Goal: Check status: Check status

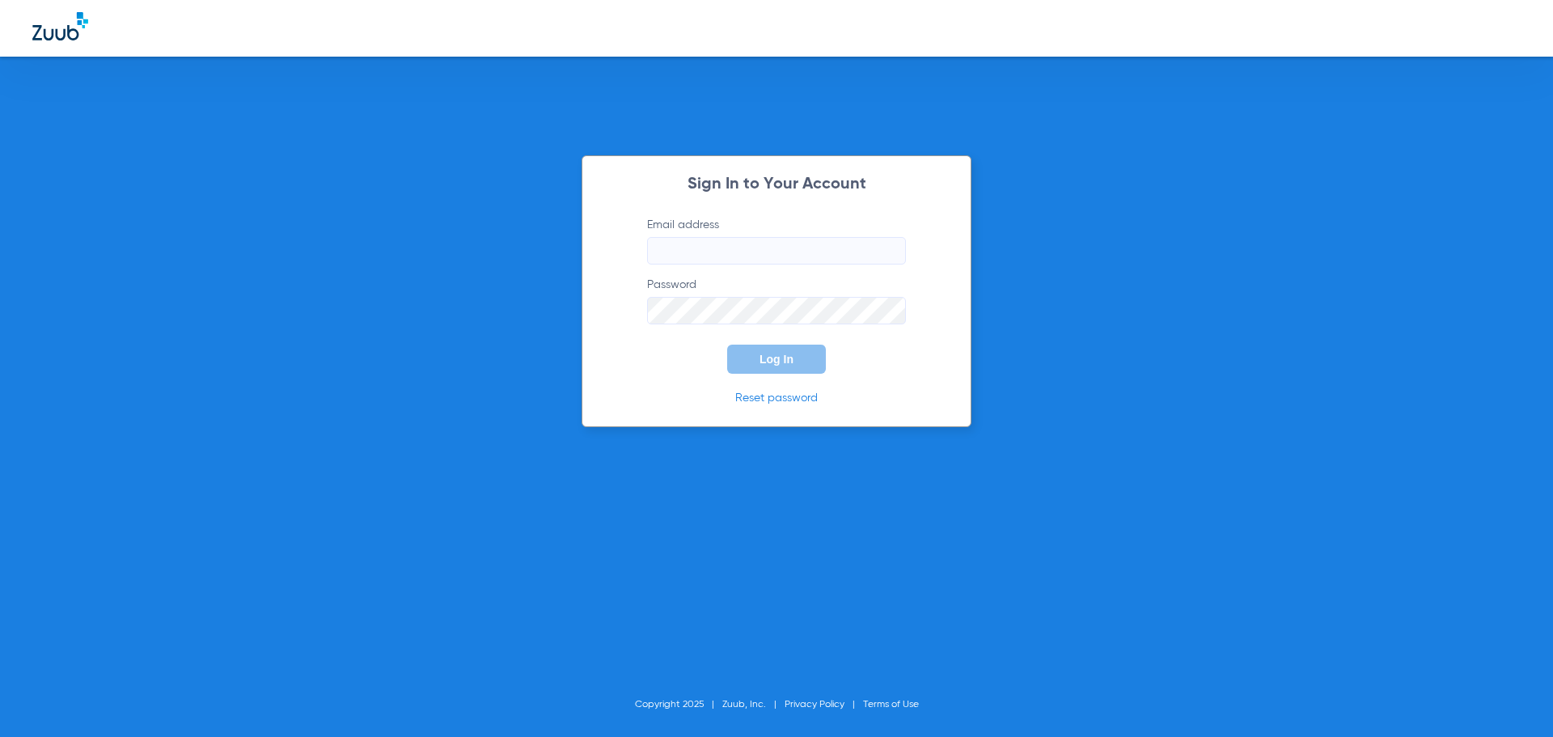
click at [739, 240] on input "Email address" at bounding box center [776, 251] width 259 height 28
type input "[EMAIL_ADDRESS][DOMAIN_NAME]"
click at [727, 345] on button "Log In" at bounding box center [776, 359] width 99 height 29
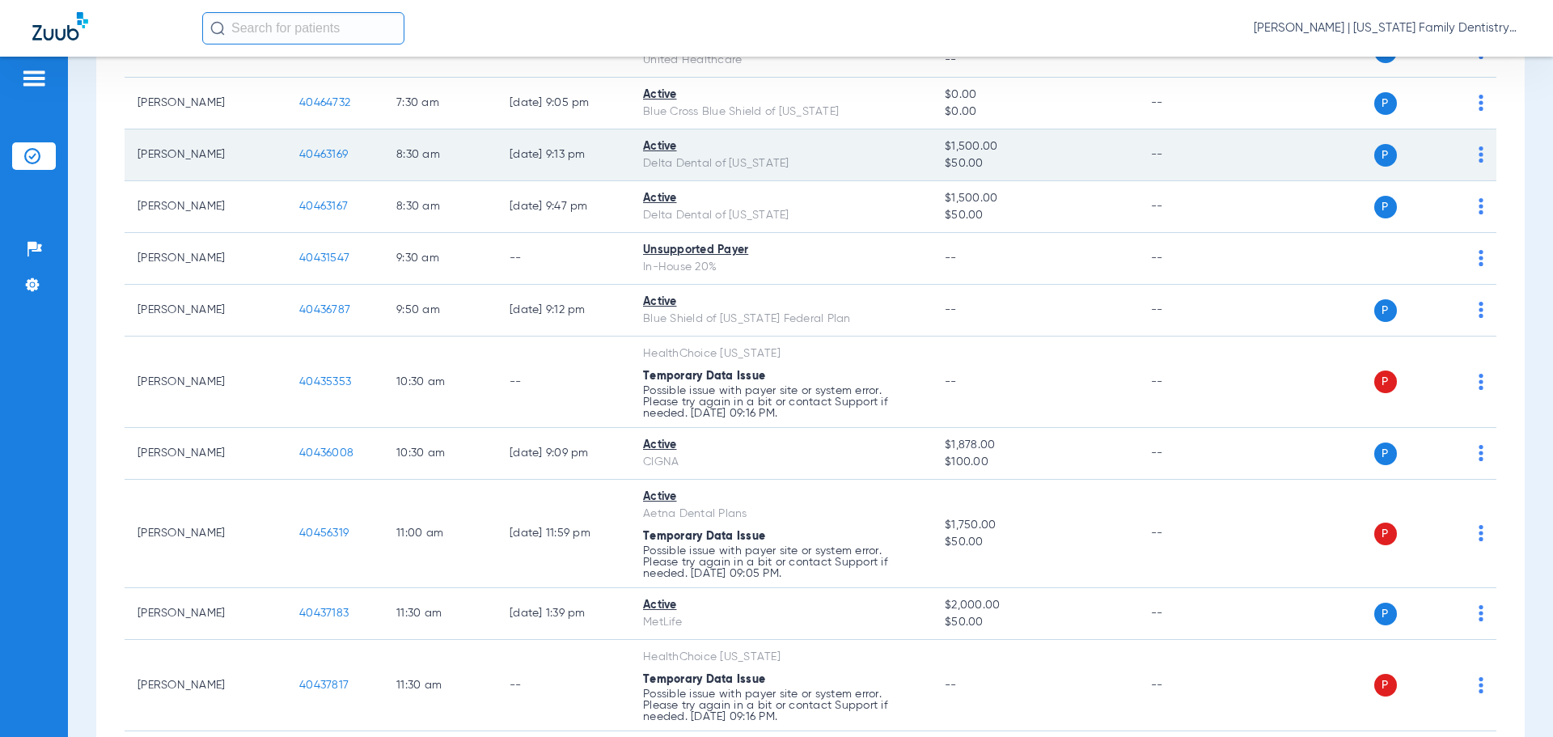
scroll to position [485, 0]
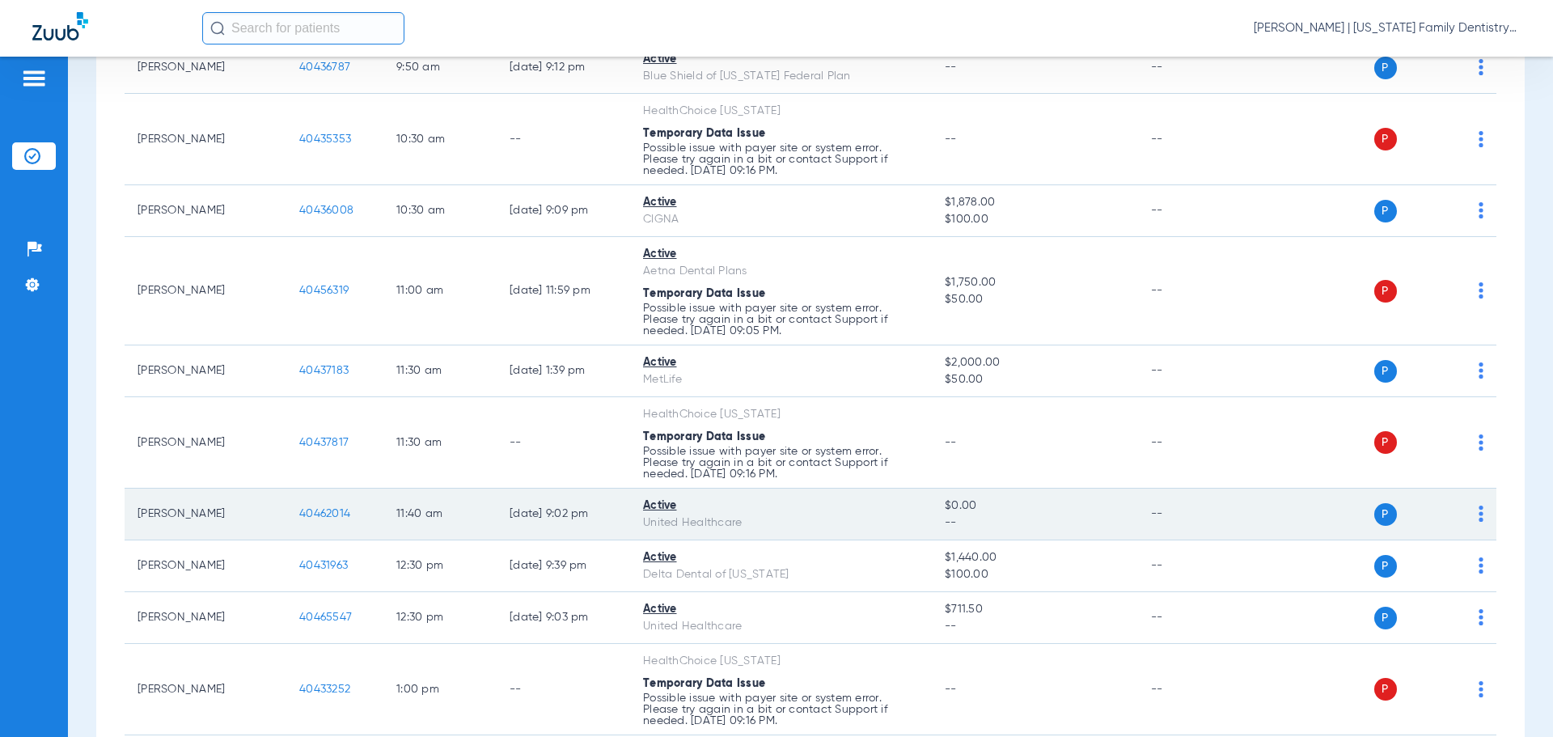
click at [313, 511] on span "40462014" at bounding box center [324, 513] width 51 height 11
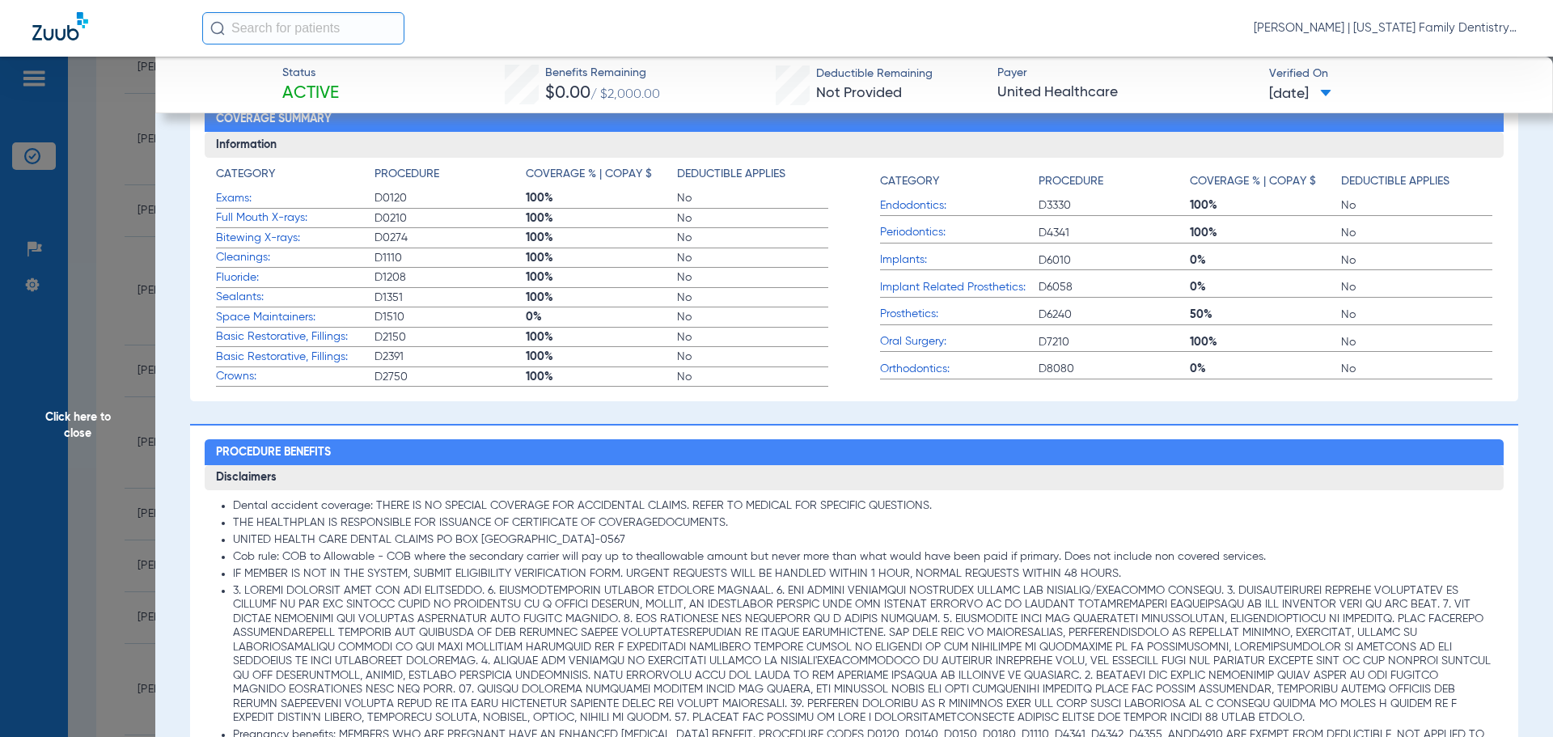
scroll to position [0, 0]
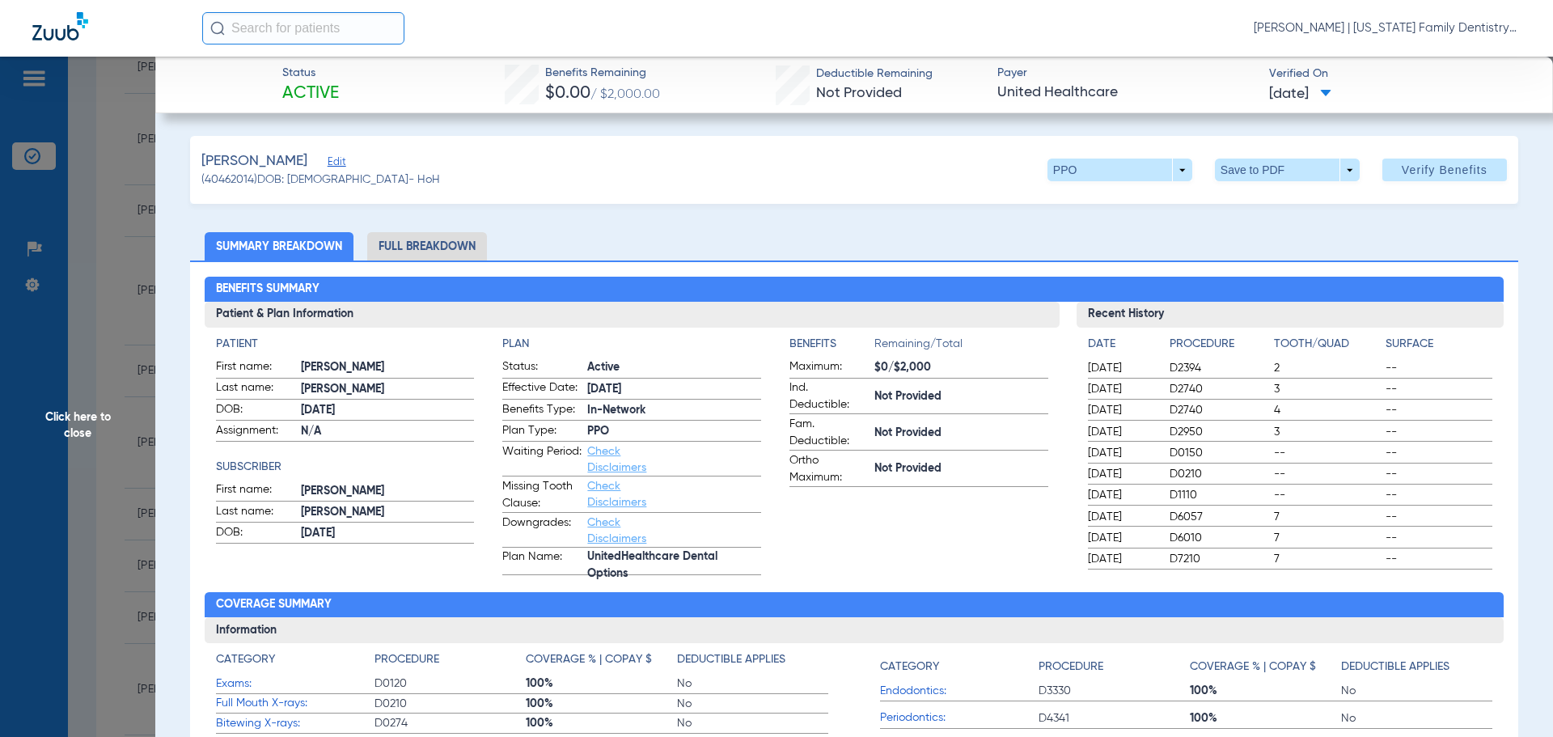
click at [434, 241] on li "Full Breakdown" at bounding box center [427, 246] width 120 height 28
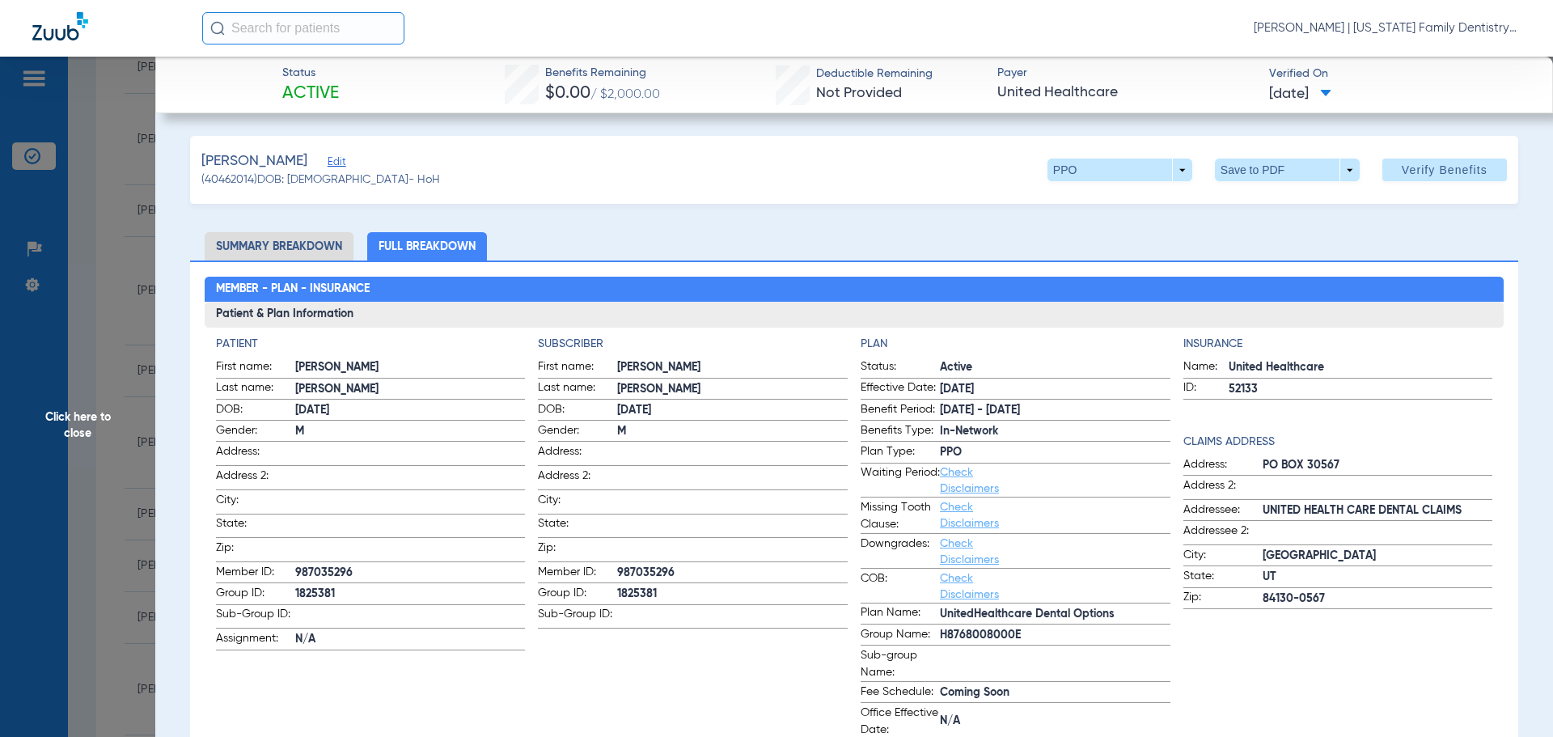
click at [263, 249] on li "Summary Breakdown" at bounding box center [279, 246] width 149 height 28
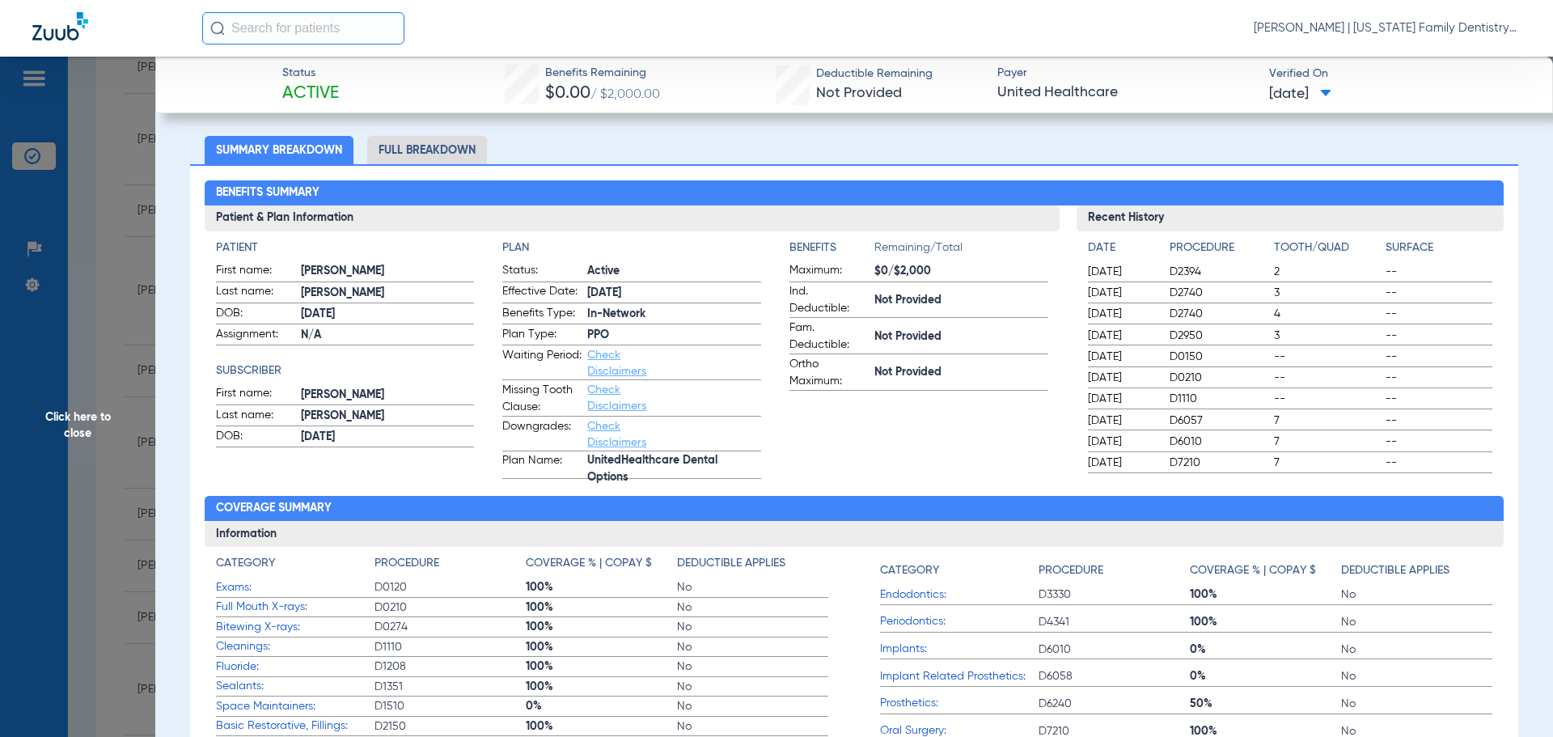
scroll to position [243, 0]
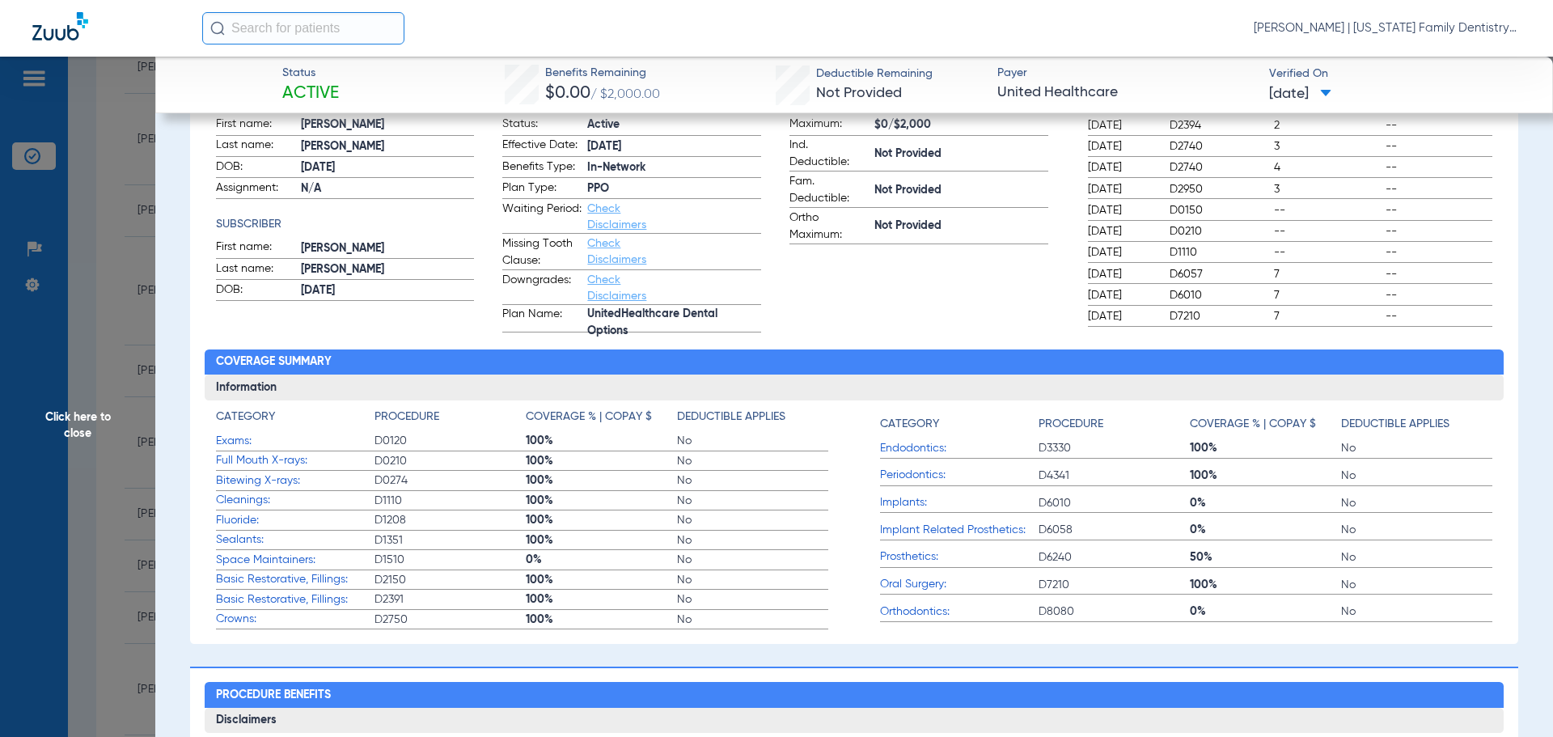
drag, startPoint x: 125, startPoint y: 204, endPoint x: 138, endPoint y: 199, distance: 13.8
click at [126, 203] on span "Click here to close" at bounding box center [77, 425] width 155 height 737
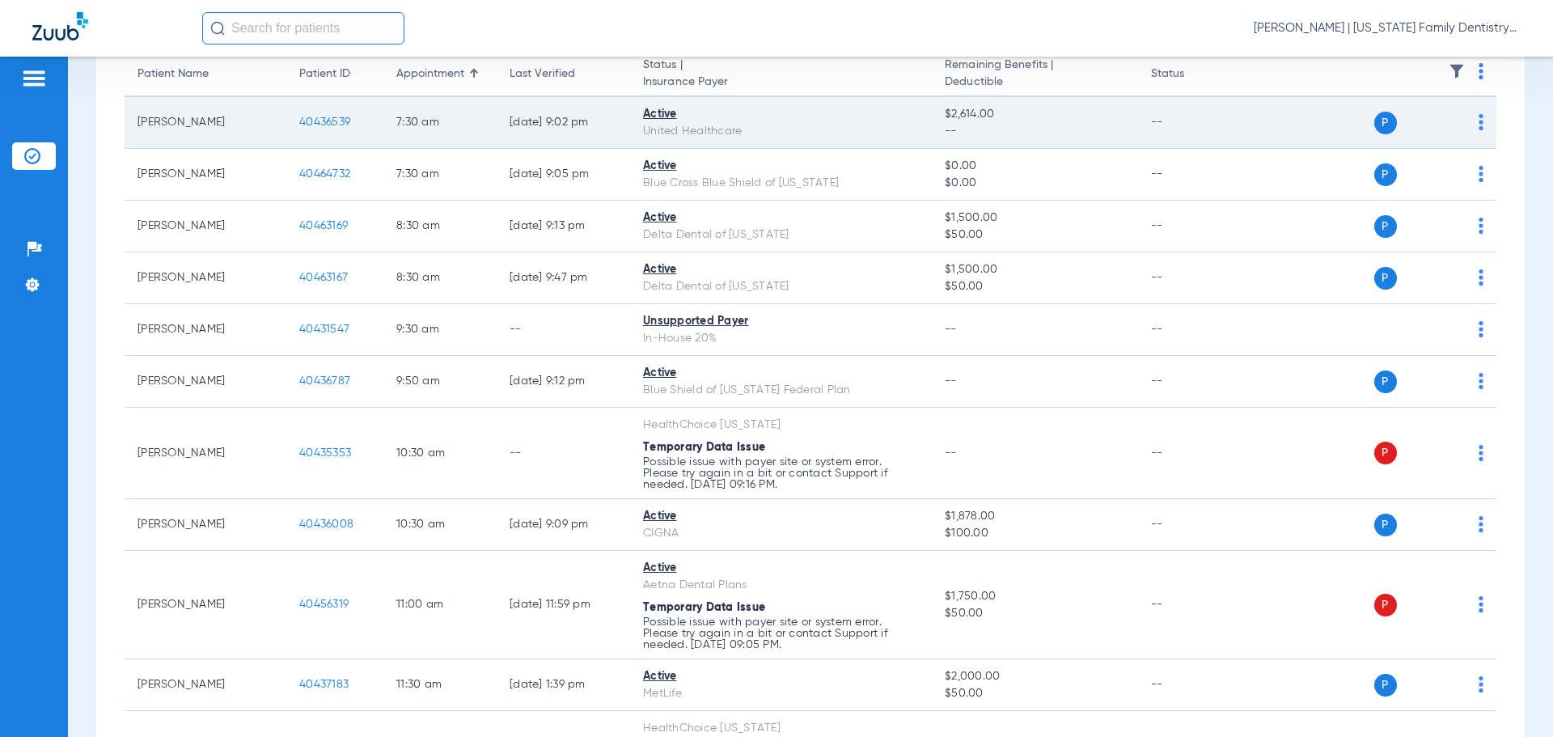
scroll to position [0, 0]
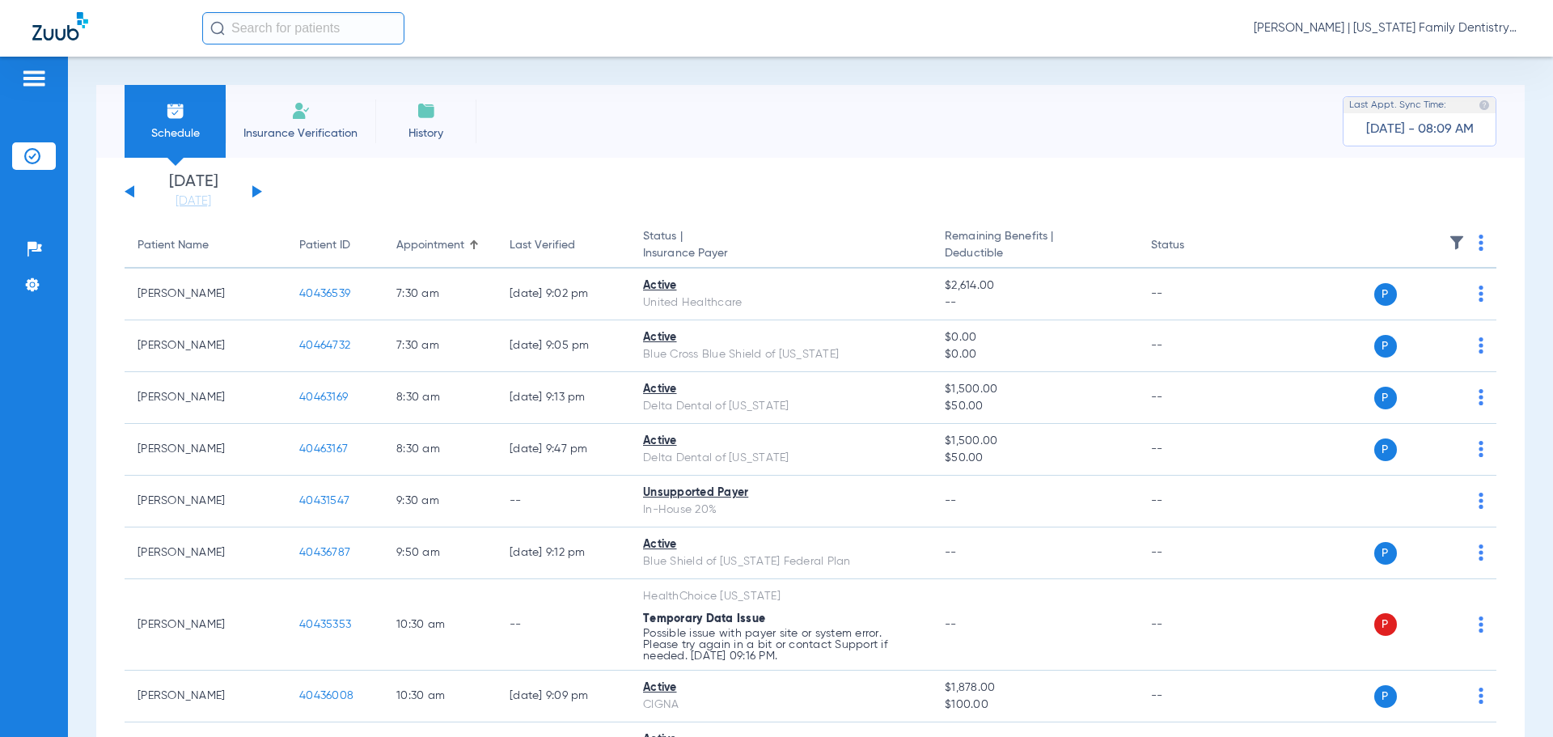
click at [257, 189] on button at bounding box center [257, 191] width 10 height 12
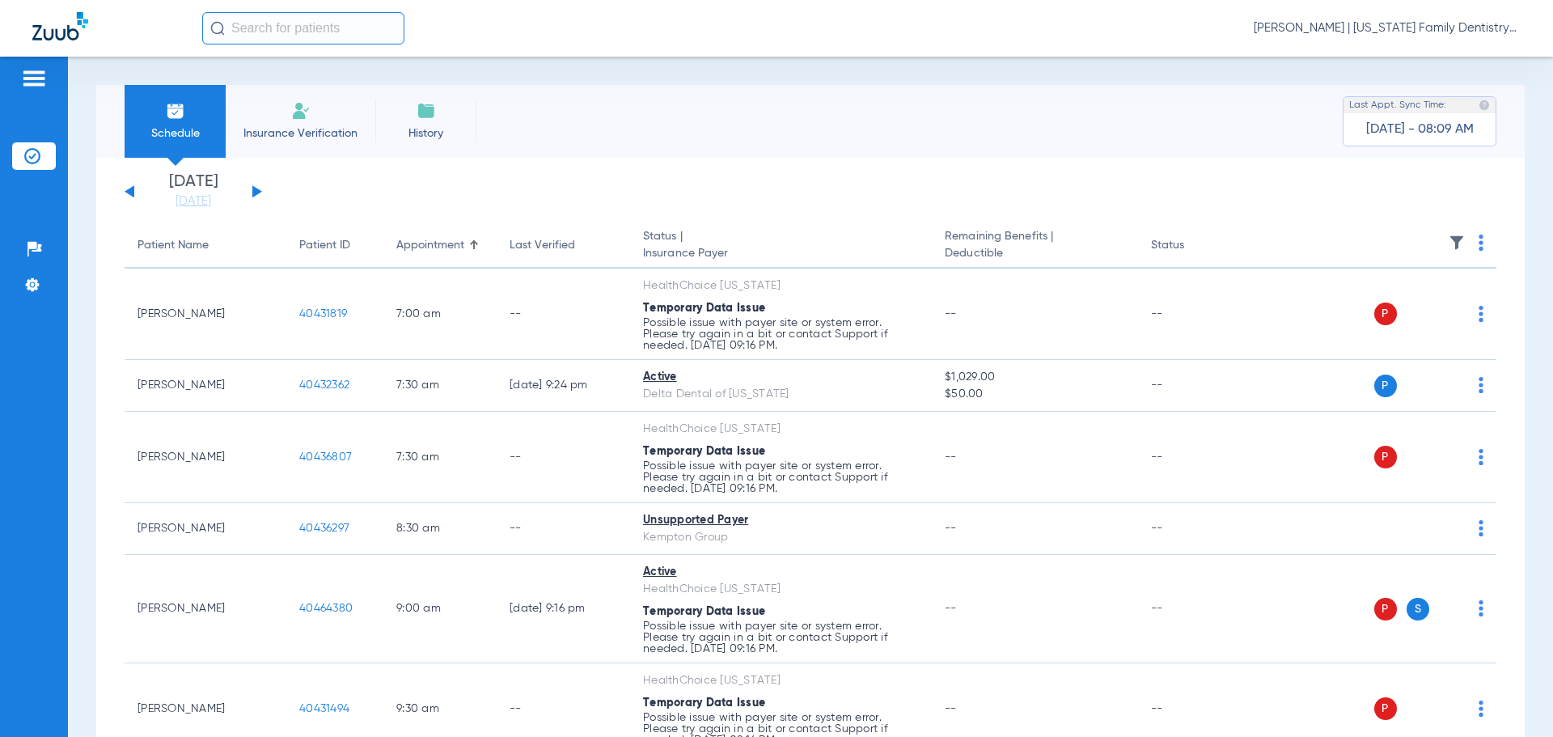
click at [256, 189] on button at bounding box center [257, 191] width 10 height 12
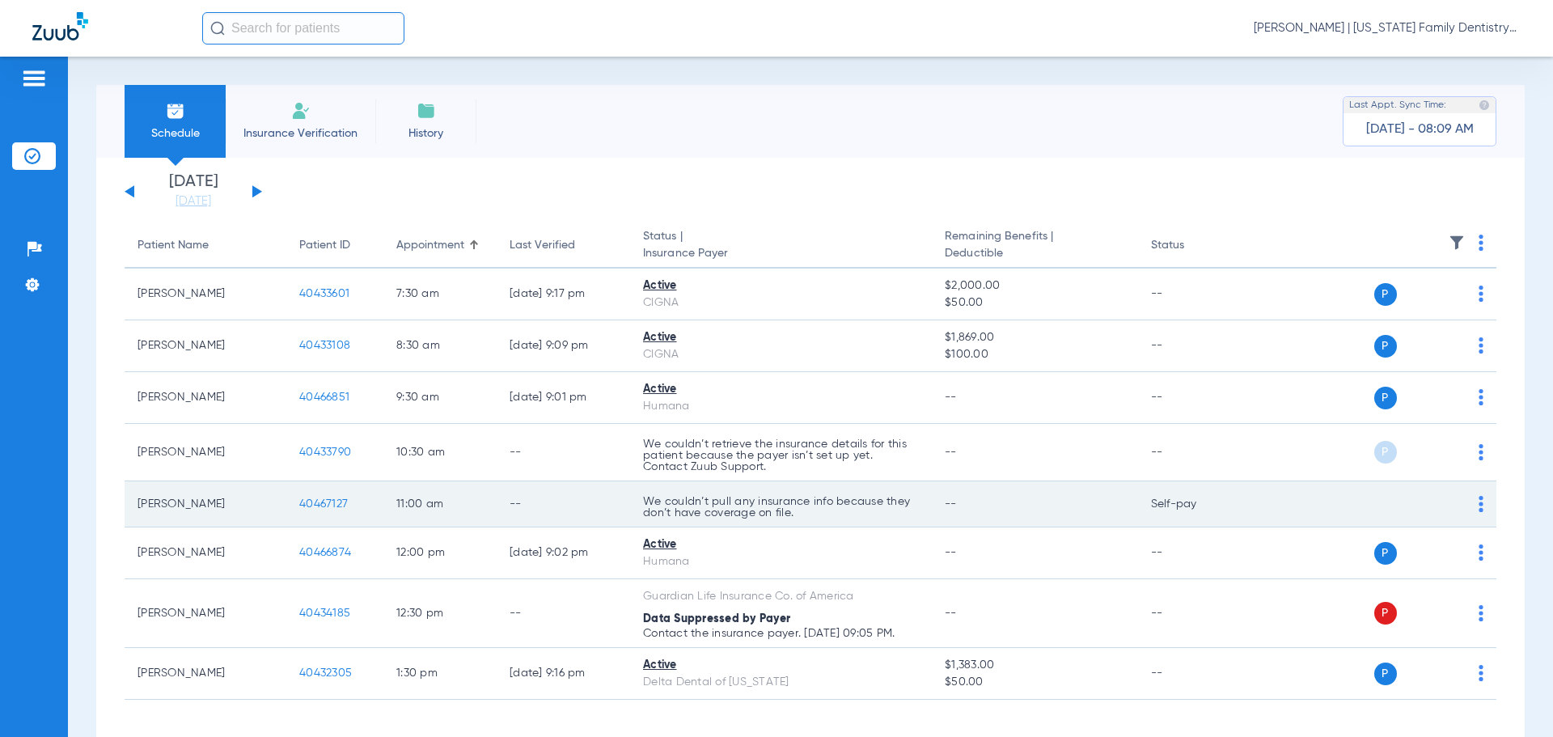
scroll to position [66, 0]
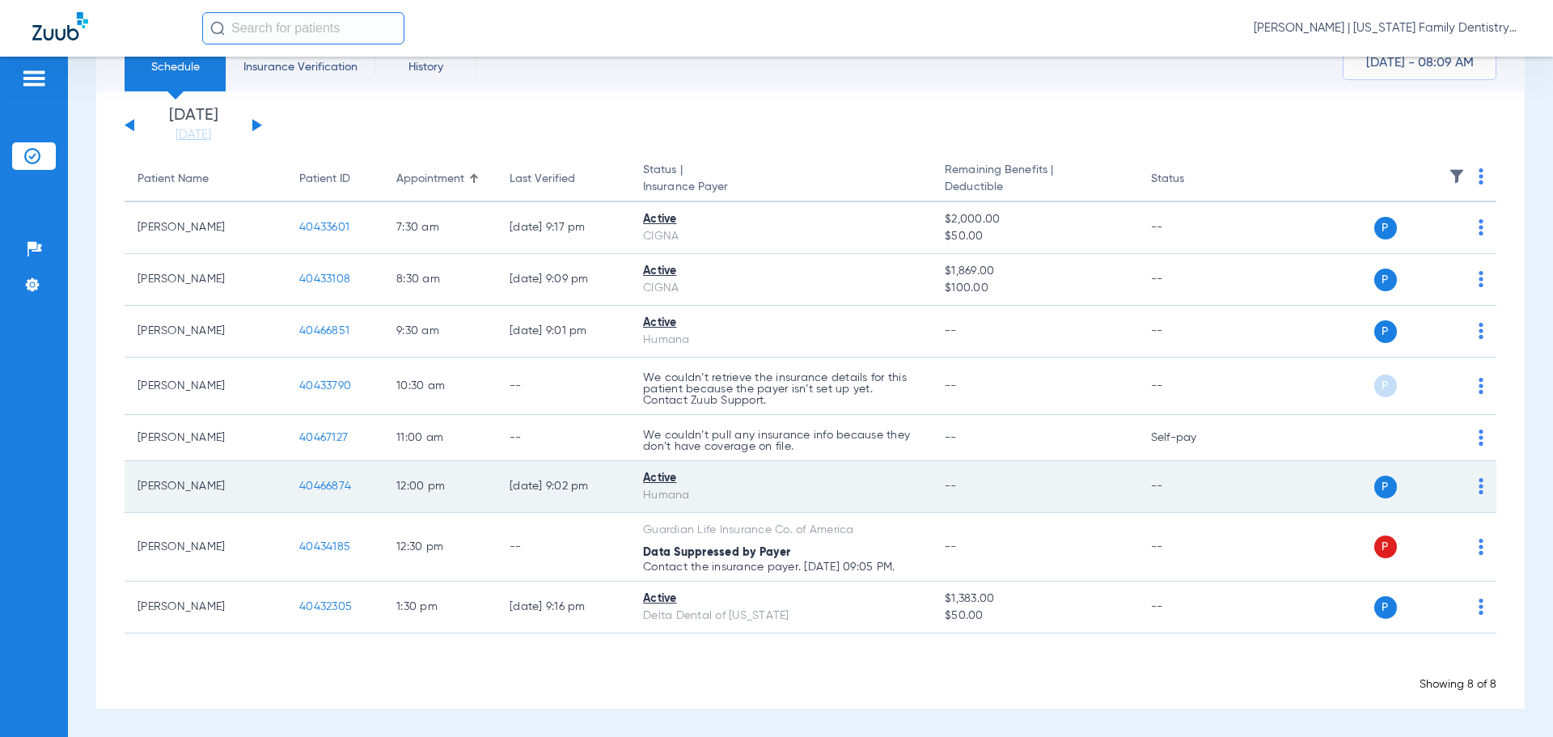
click at [326, 486] on span "40466874" at bounding box center [325, 486] width 52 height 11
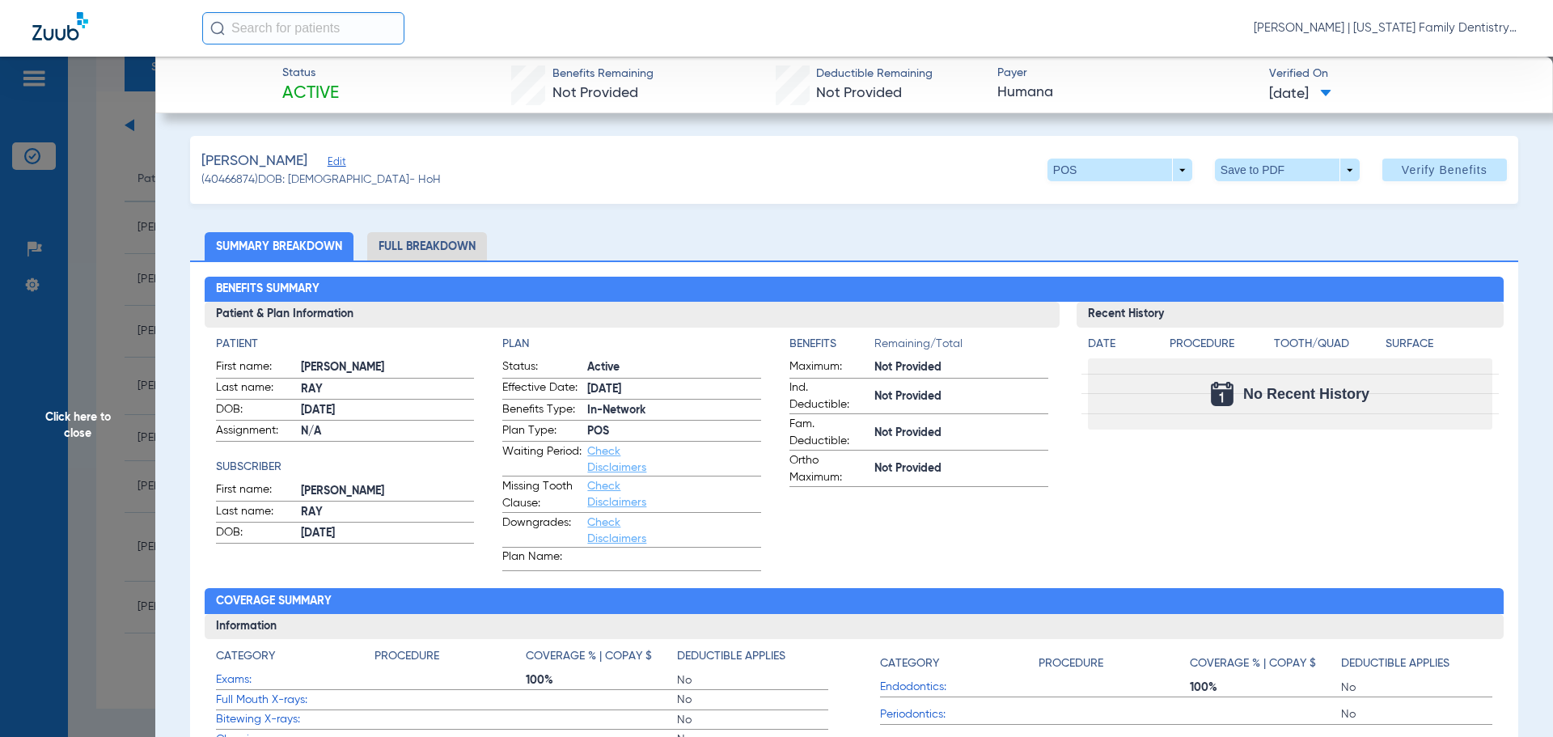
click at [133, 254] on span "Click here to close" at bounding box center [77, 425] width 155 height 737
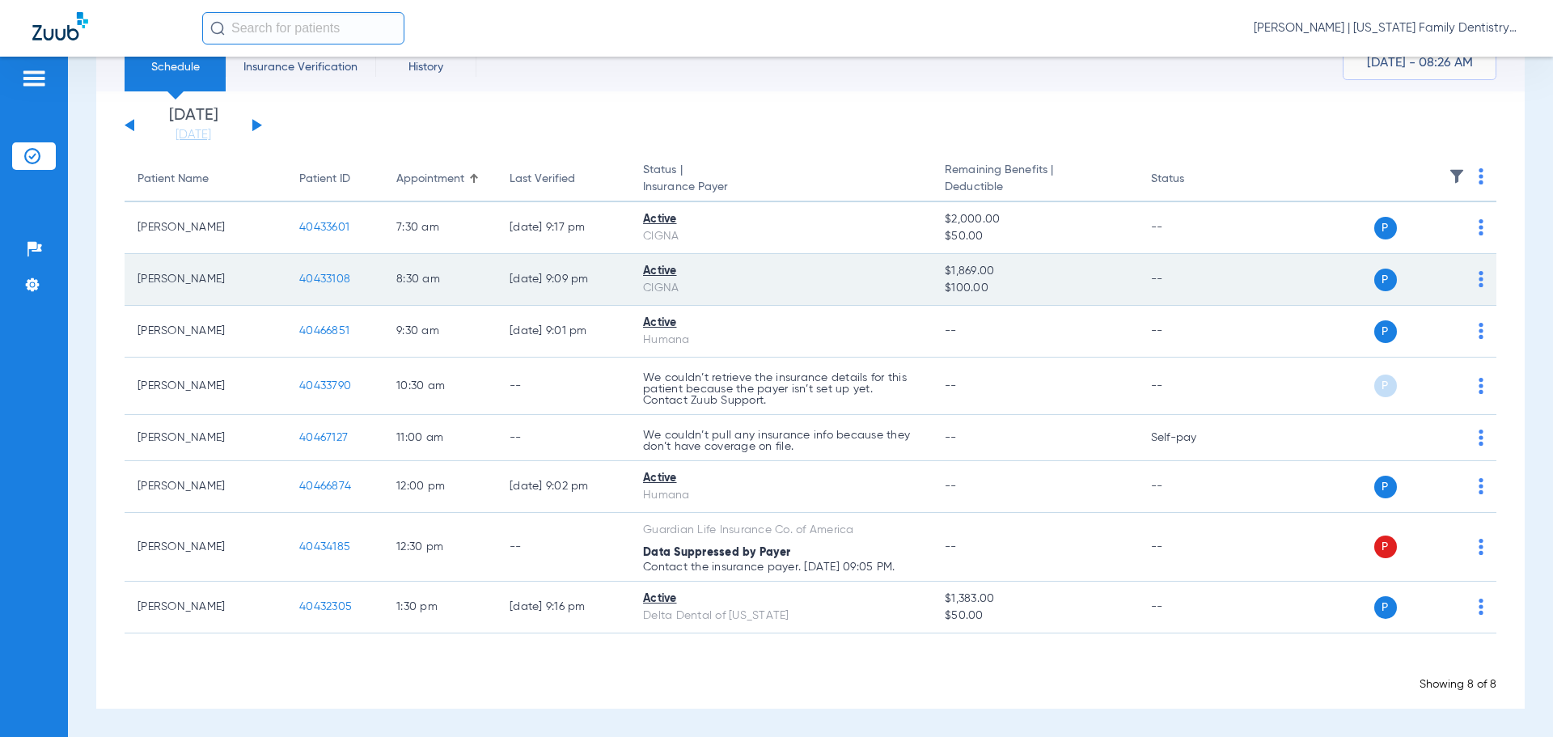
scroll to position [0, 0]
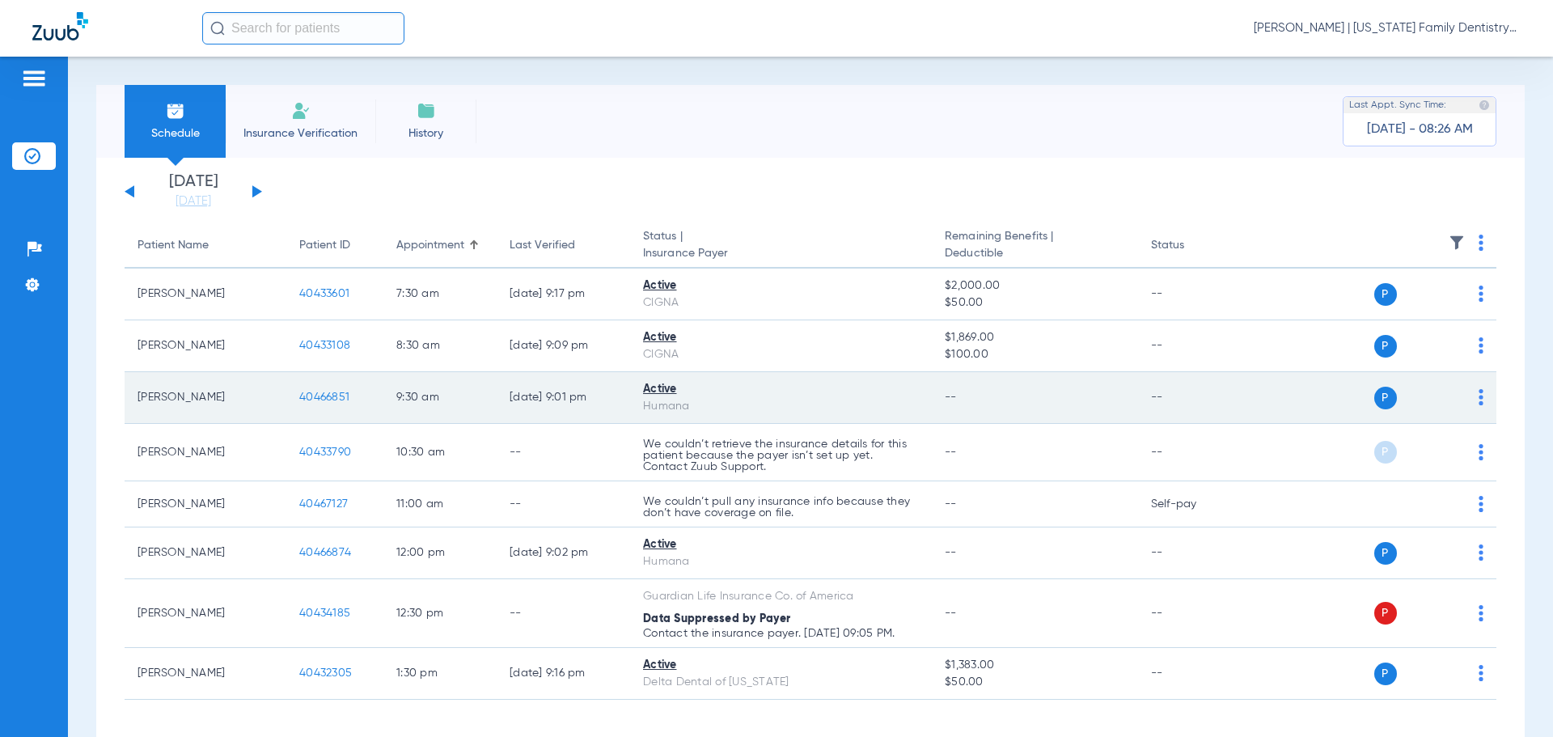
click at [331, 395] on span "40466851" at bounding box center [324, 397] width 50 height 11
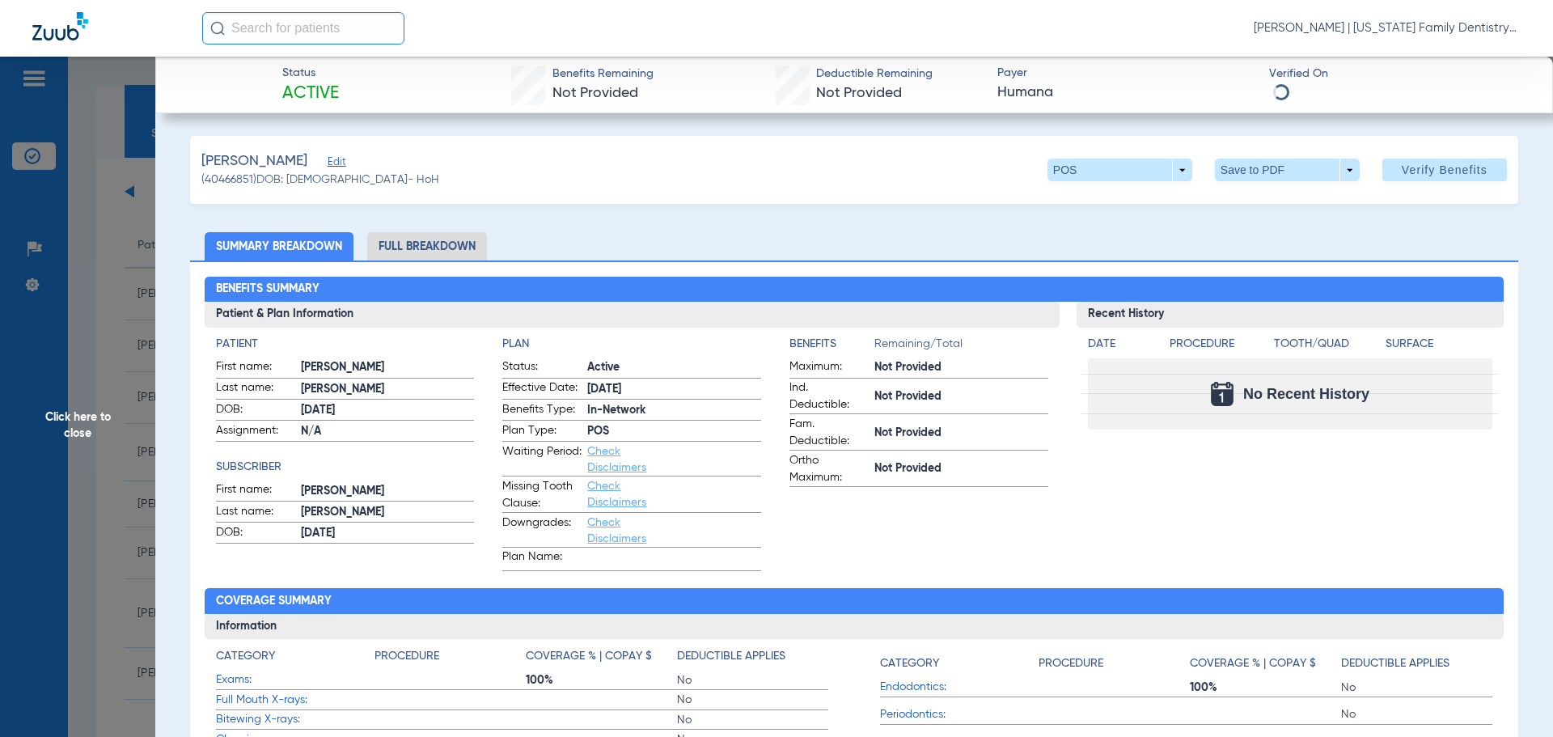
click at [432, 242] on li "Full Breakdown" at bounding box center [427, 246] width 120 height 28
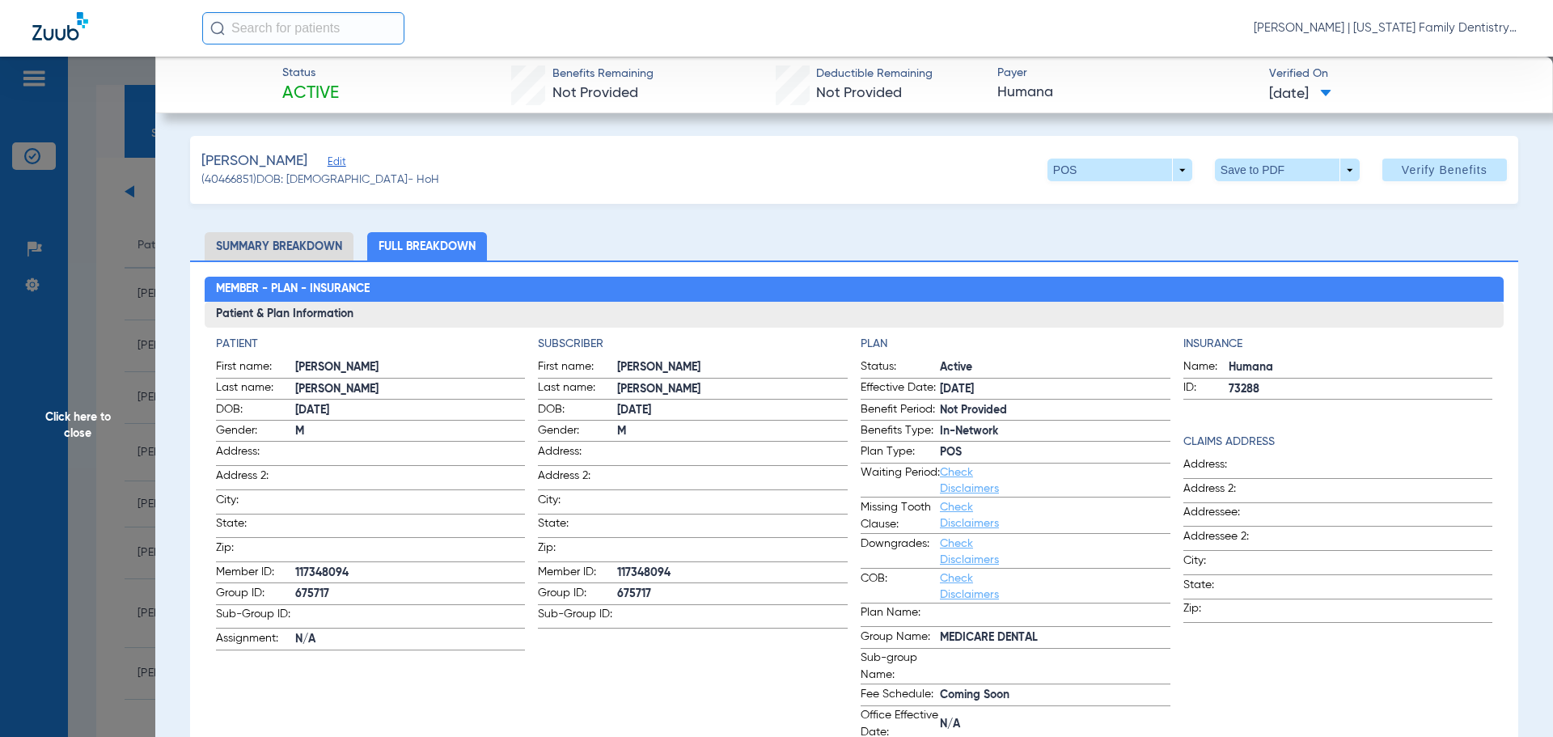
click at [285, 237] on li "Summary Breakdown" at bounding box center [279, 246] width 149 height 28
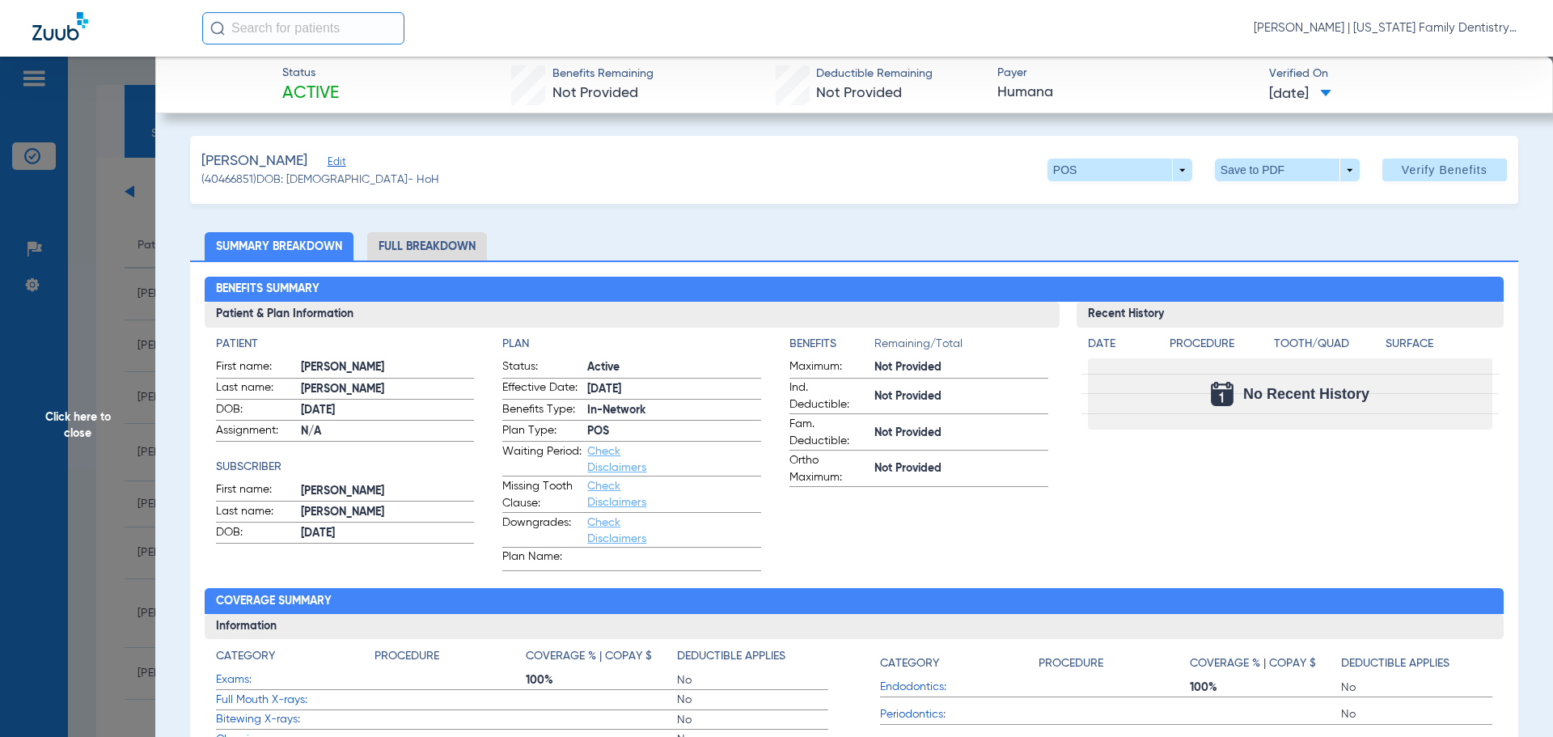
click at [100, 307] on span "Click here to close" at bounding box center [77, 425] width 155 height 737
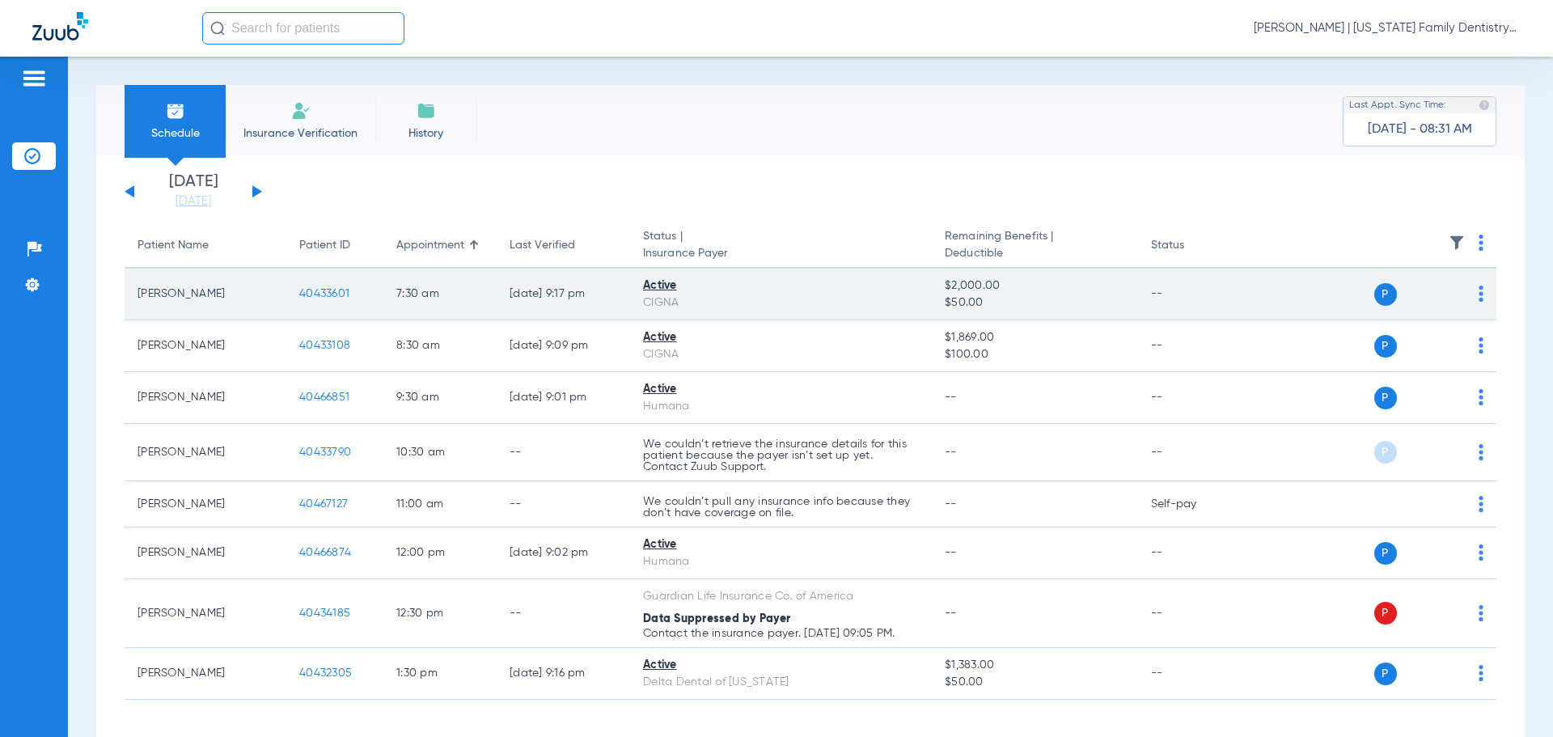
click at [341, 296] on span "40433601" at bounding box center [324, 293] width 50 height 11
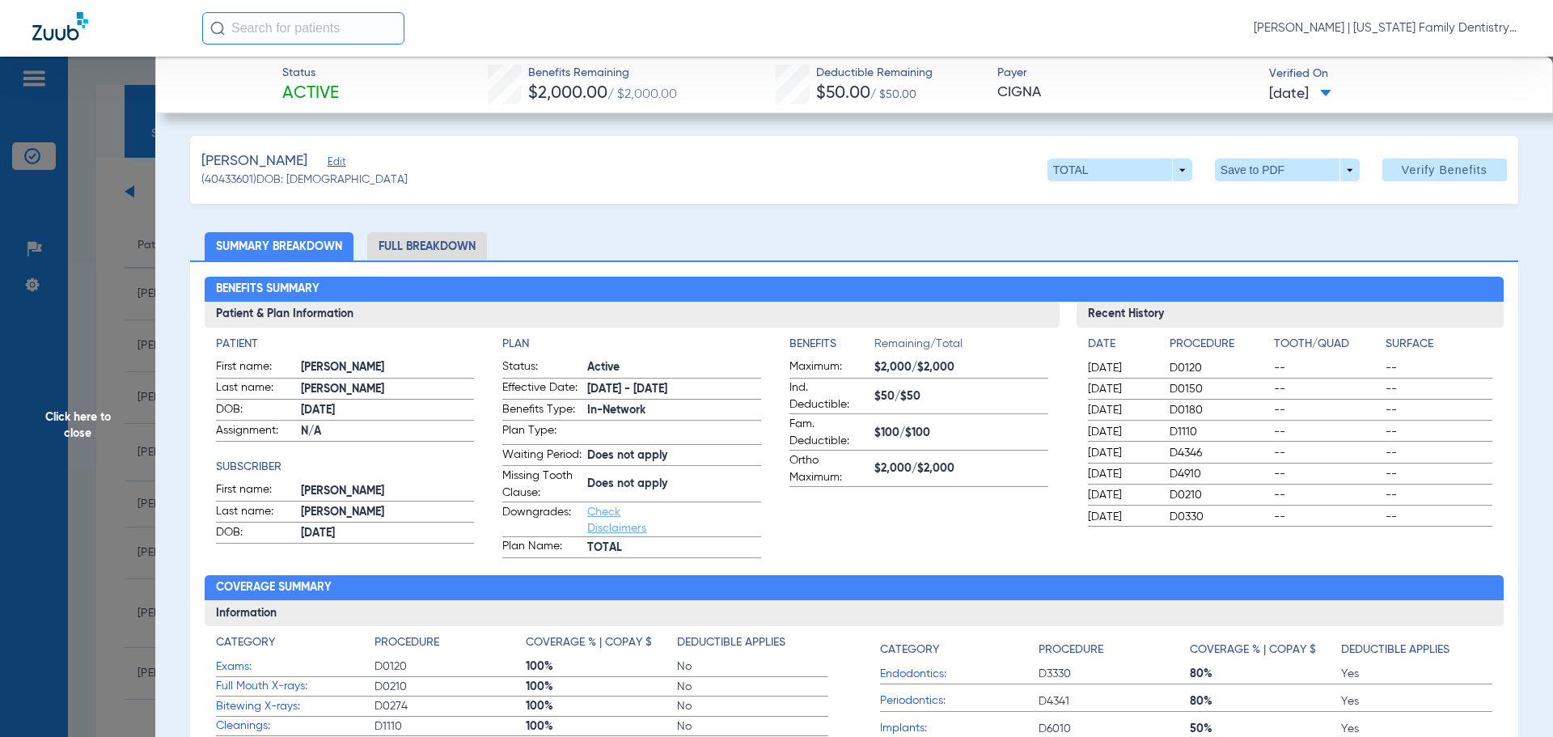
click at [132, 313] on span "Click here to close" at bounding box center [77, 425] width 155 height 737
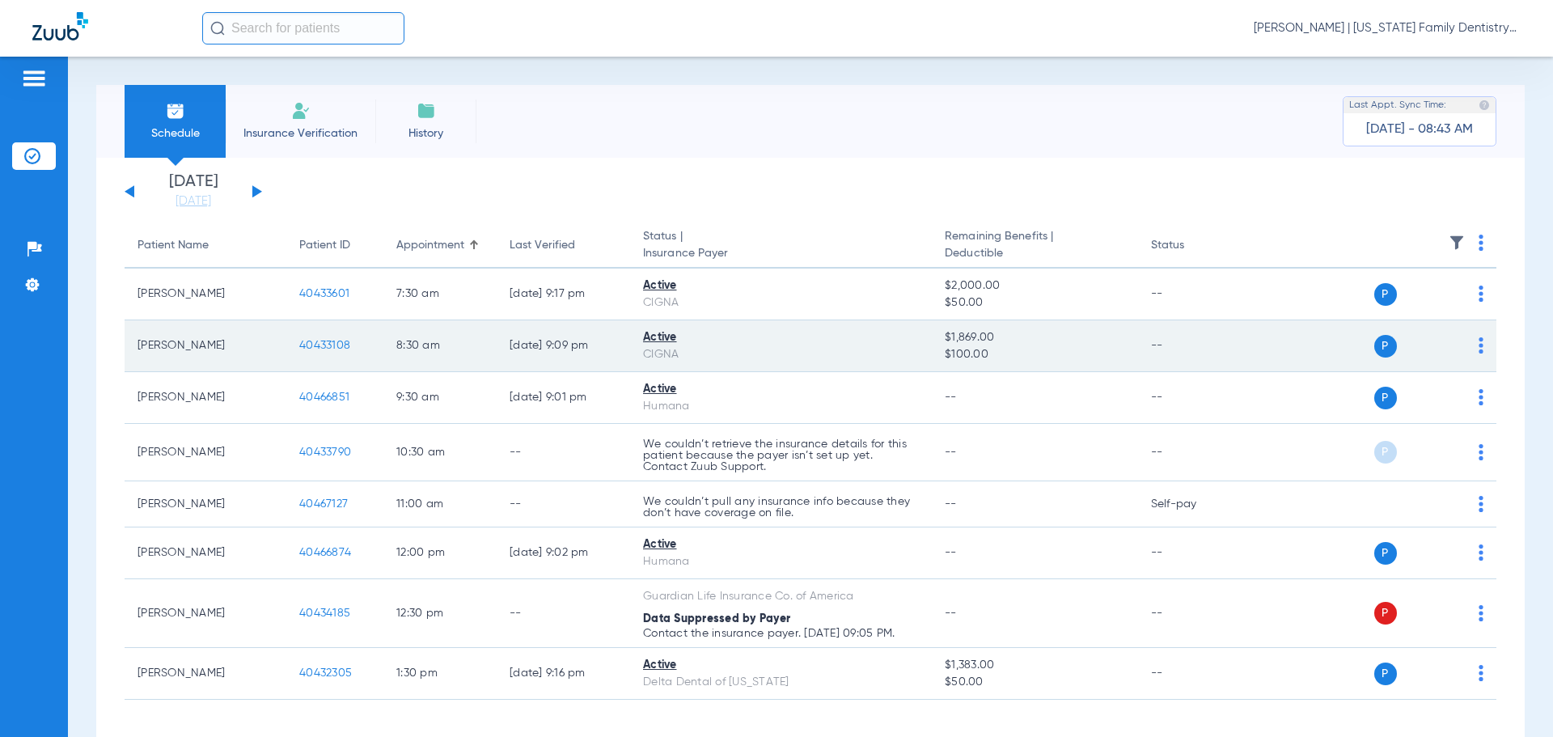
scroll to position [66, 0]
